Goal: Task Accomplishment & Management: Use online tool/utility

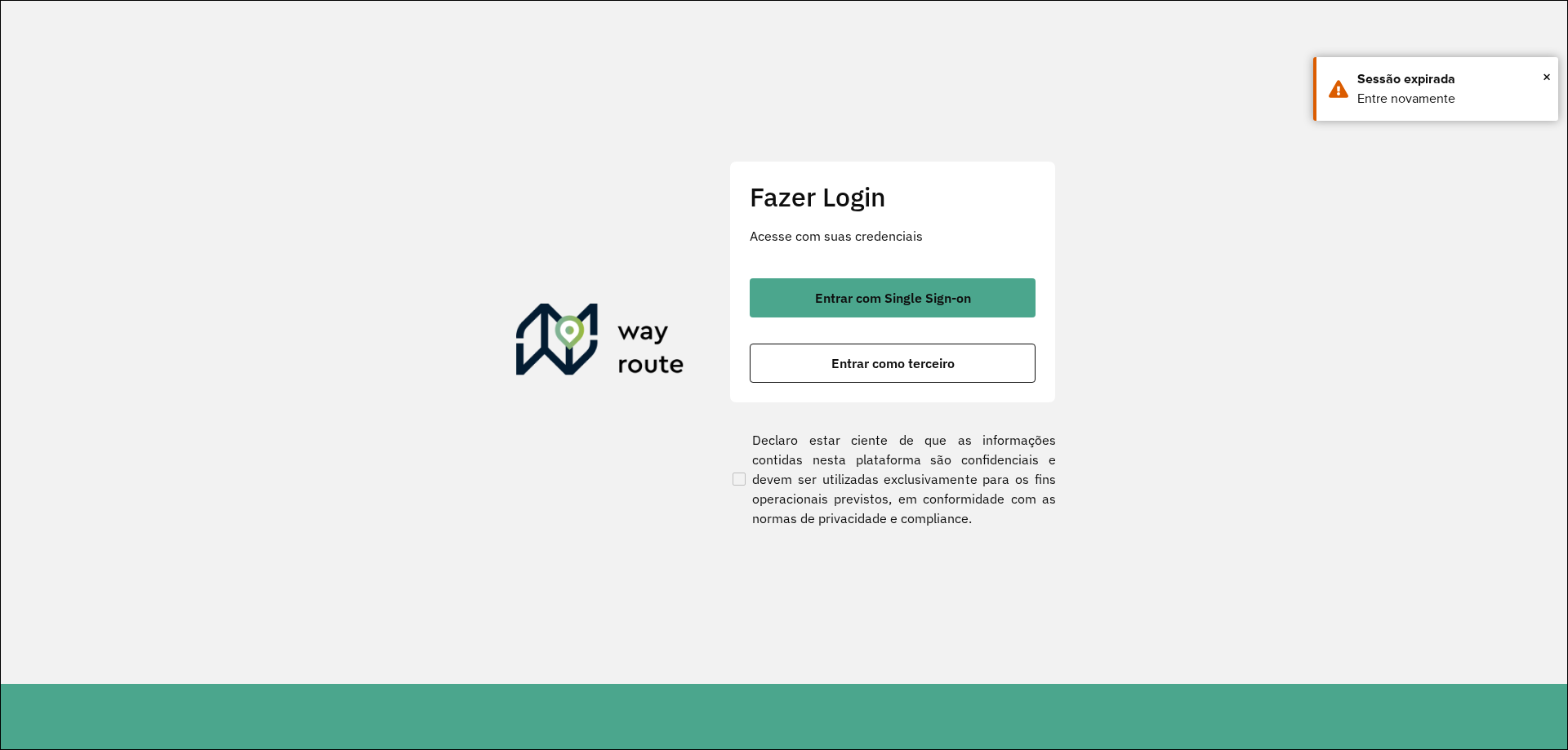
click at [860, 301] on span "Entrar com Single Sign-on" at bounding box center [892, 298] width 156 height 13
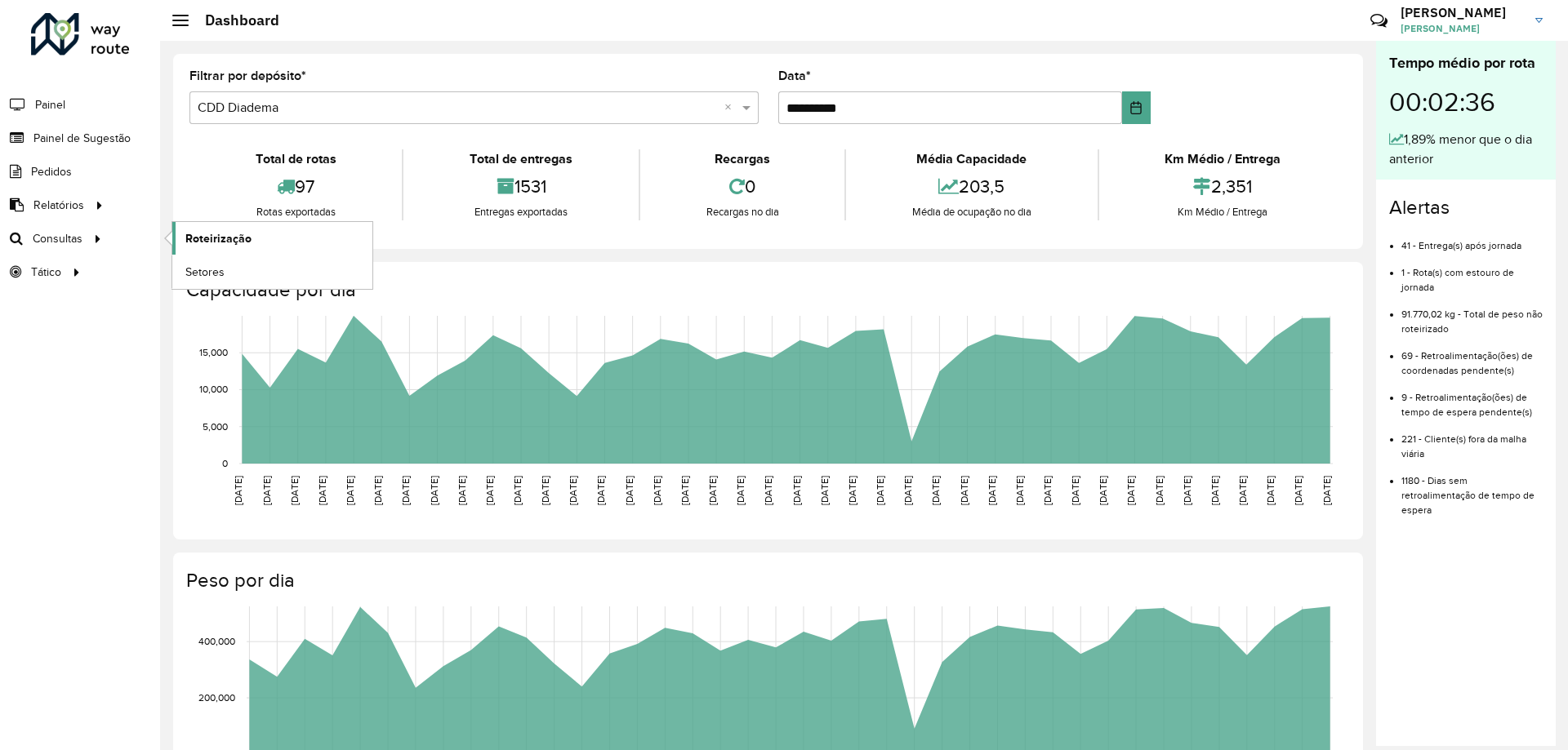
click at [284, 239] on link "Roteirização" at bounding box center [272, 238] width 200 height 33
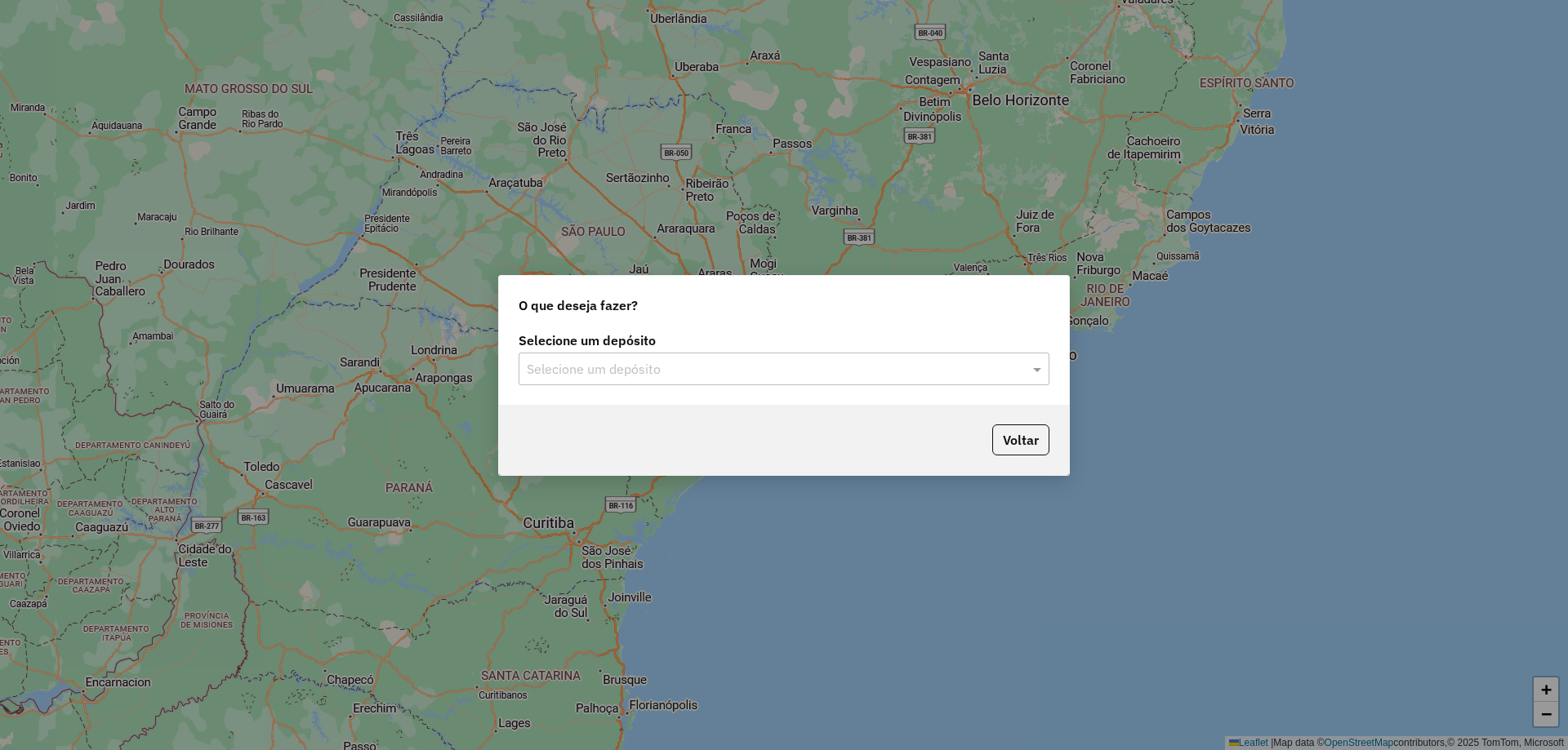
click at [669, 363] on input "text" at bounding box center [767, 370] width 481 height 20
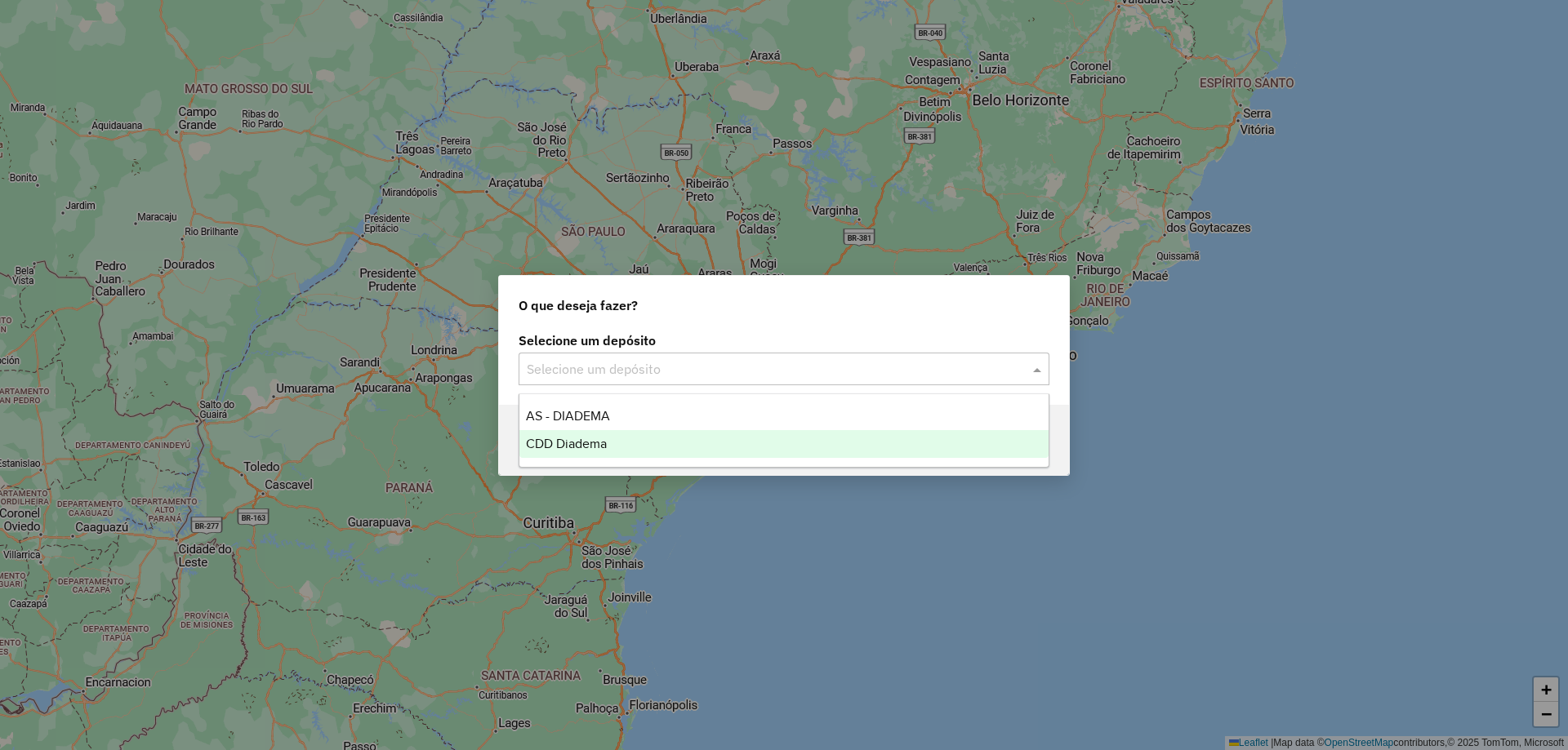
click at [597, 445] on span "CDD Diadema" at bounding box center [566, 443] width 81 height 14
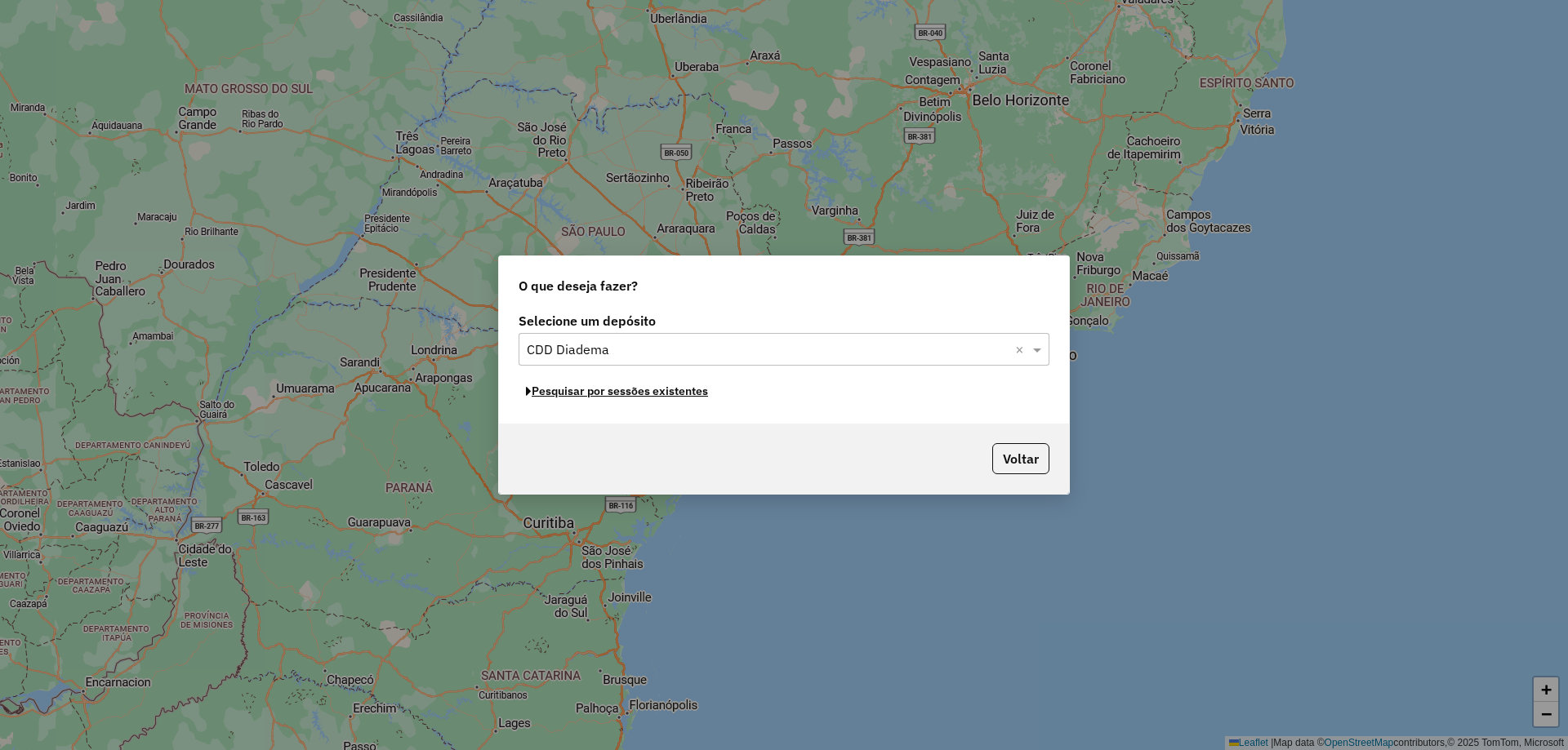
click at [668, 391] on button "Pesquisar por sessões existentes" at bounding box center [617, 391] width 197 height 26
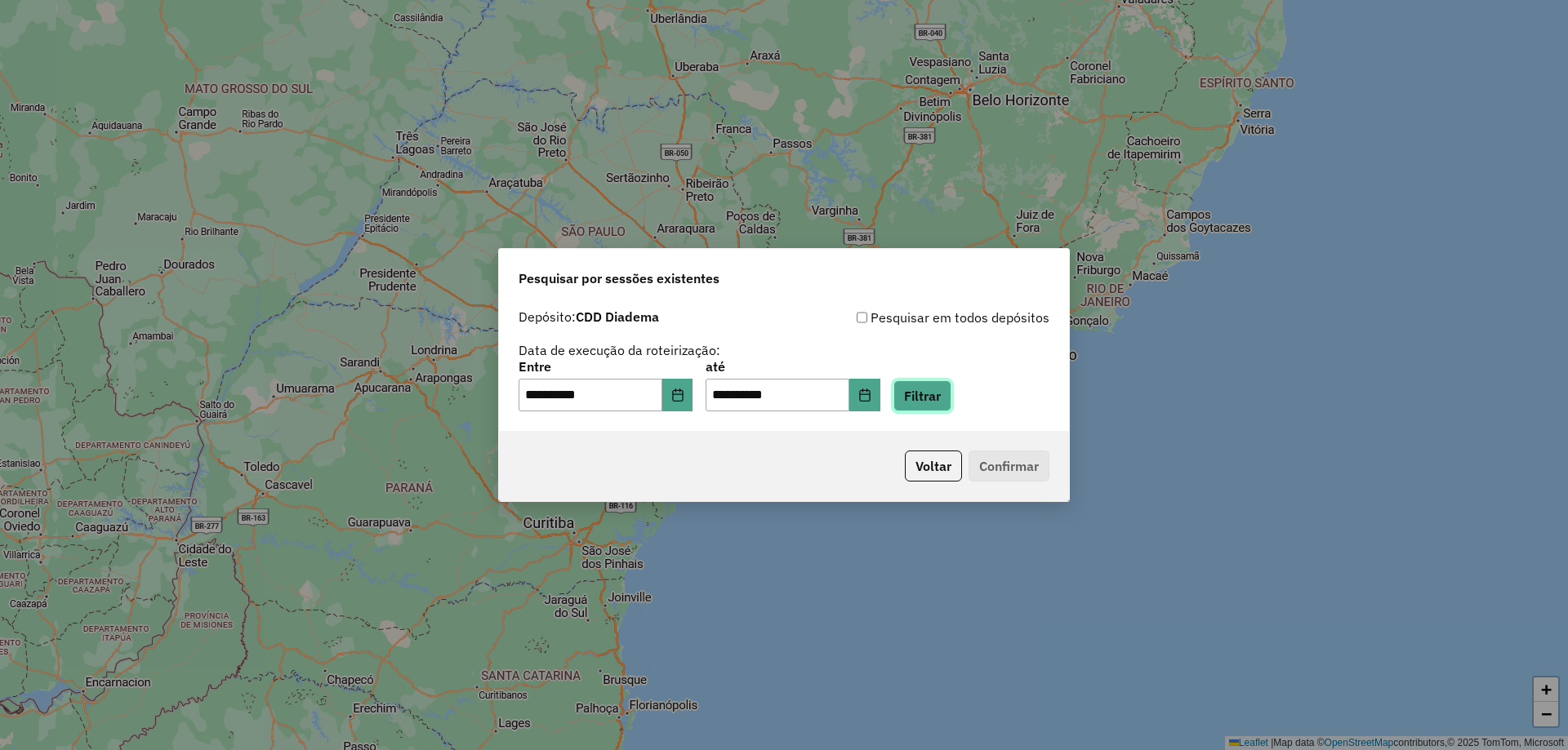
click at [951, 405] on button "Filtrar" at bounding box center [922, 395] width 58 height 31
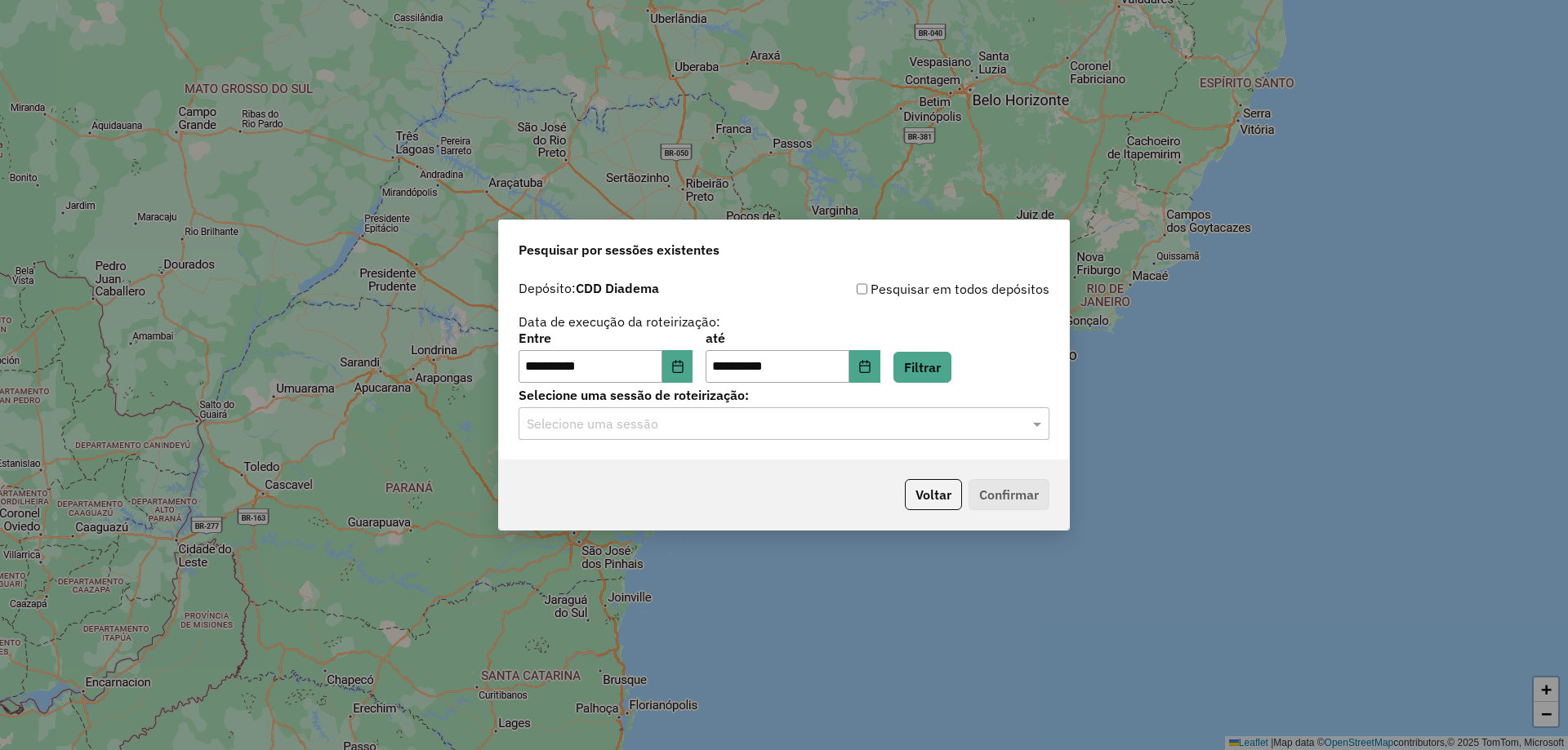
click at [714, 428] on hb-app "**********" at bounding box center [784, 375] width 1568 height 750
click at [714, 428] on input "text" at bounding box center [767, 425] width 481 height 20
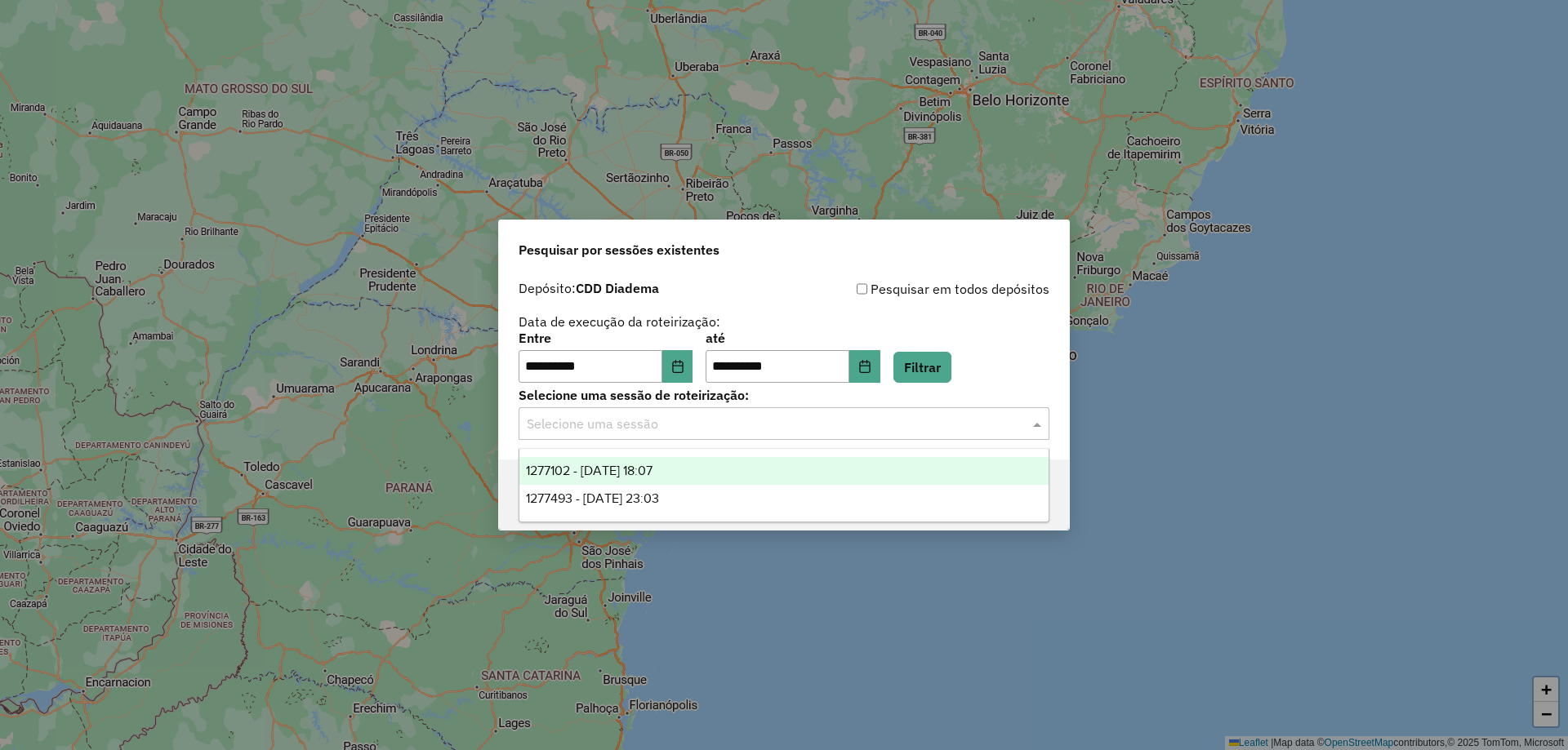
click at [652, 469] on span "1277102 - 17/09/2025 18:07" at bounding box center [589, 470] width 126 height 14
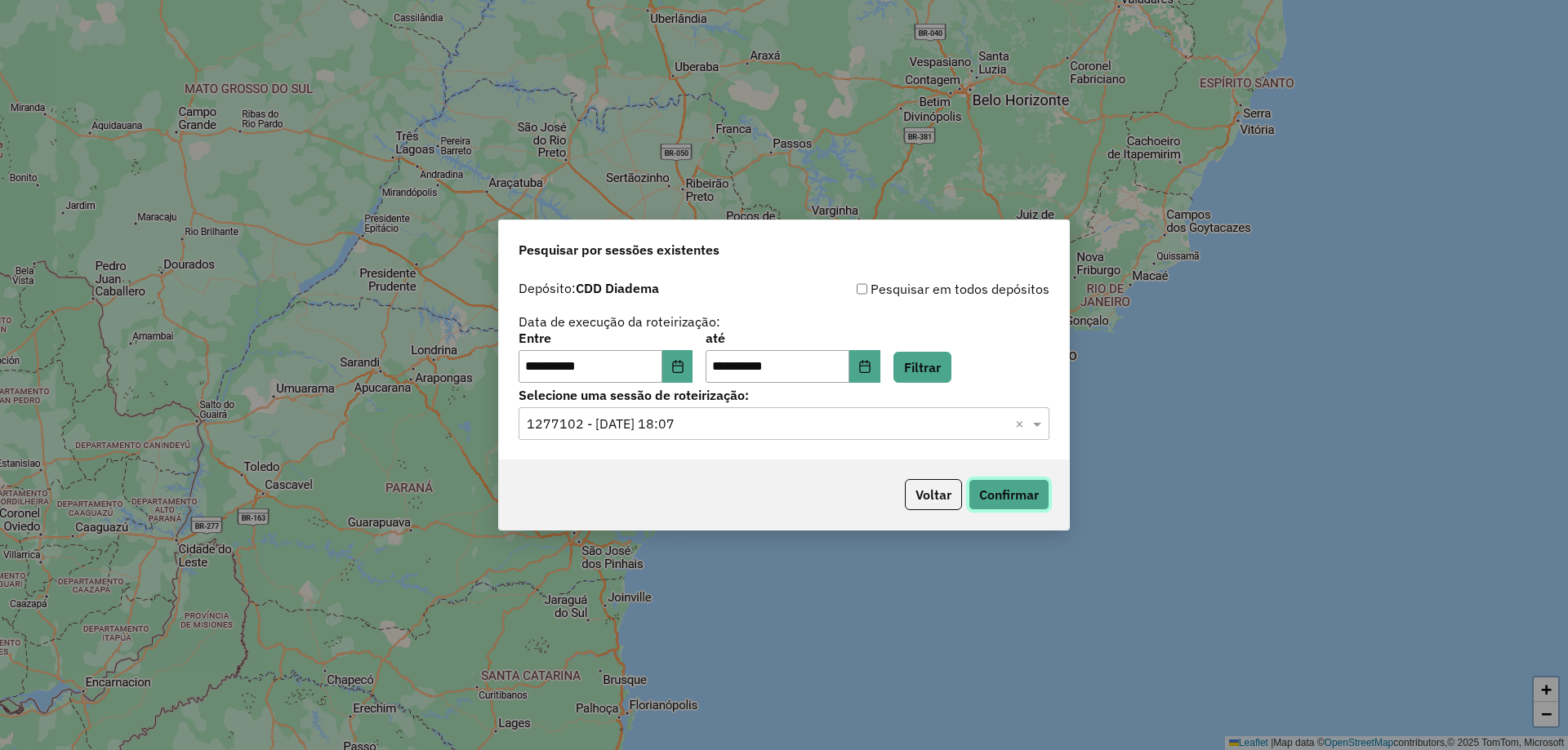
click at [989, 496] on button "Confirmar" at bounding box center [1009, 494] width 81 height 31
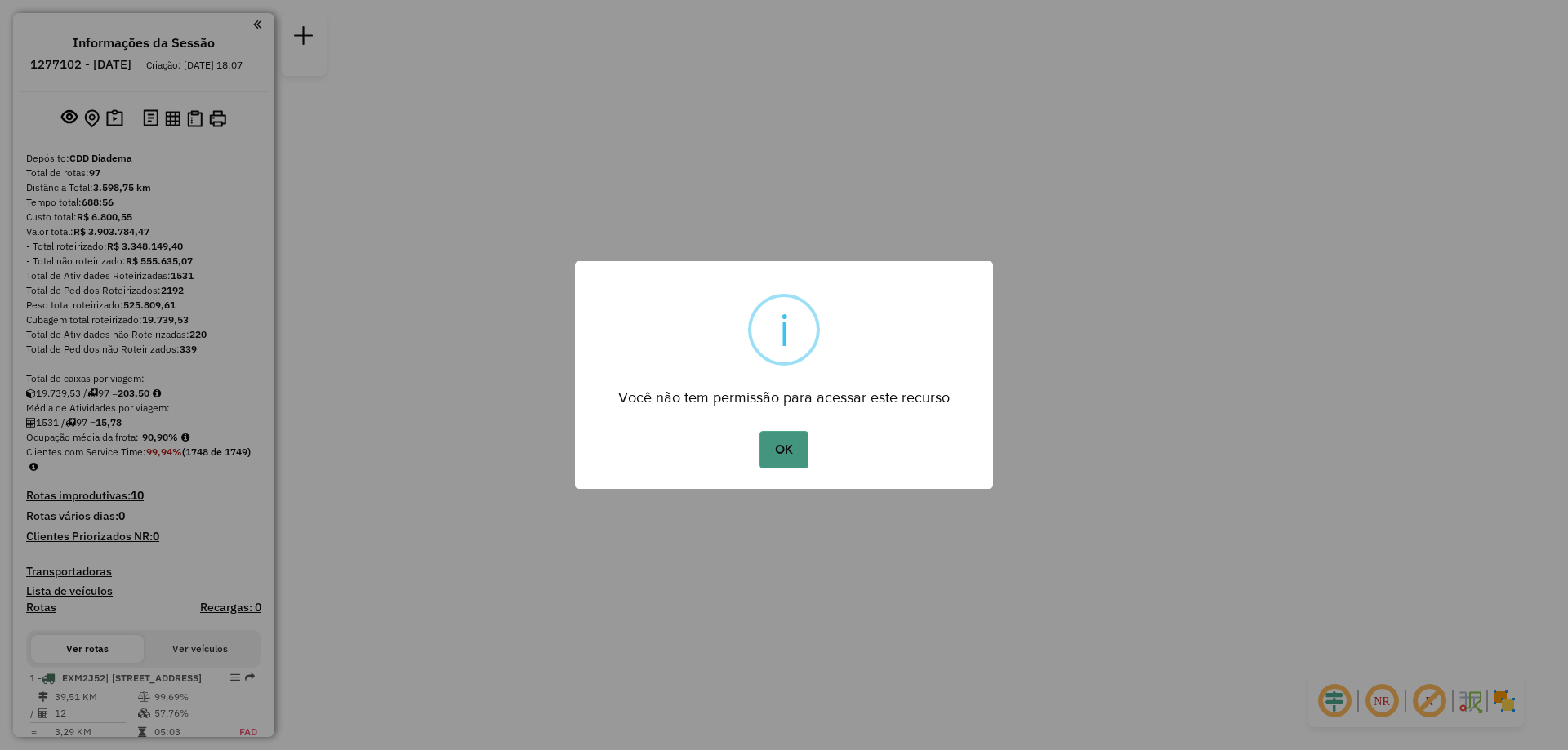
click at [778, 450] on button "OK" at bounding box center [783, 449] width 48 height 37
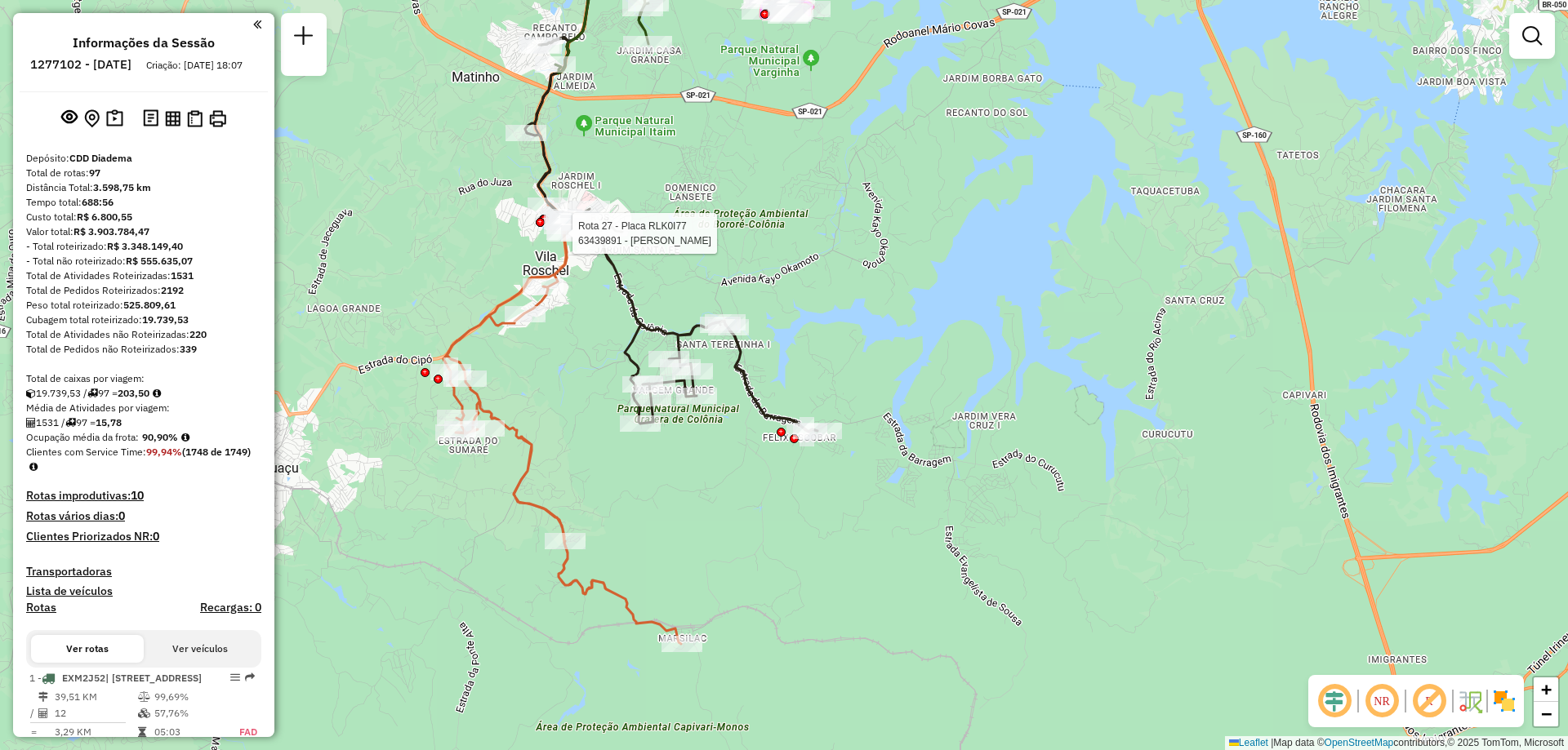
select select "**********"
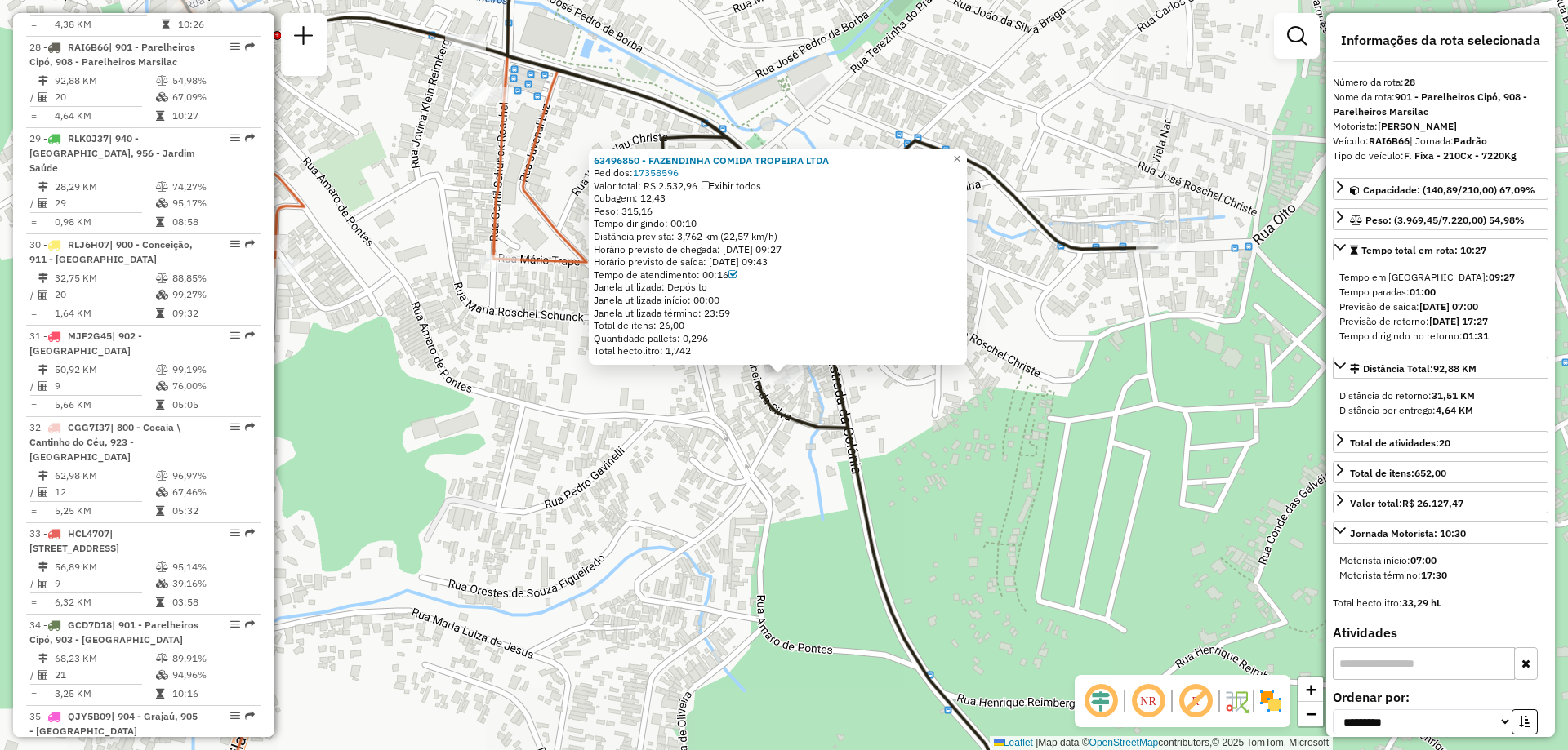
scroll to position [3518, 0]
